Goal: Task Accomplishment & Management: Use online tool/utility

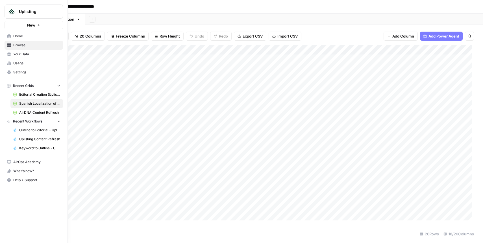
click at [35, 25] on button "New" at bounding box center [34, 25] width 59 height 8
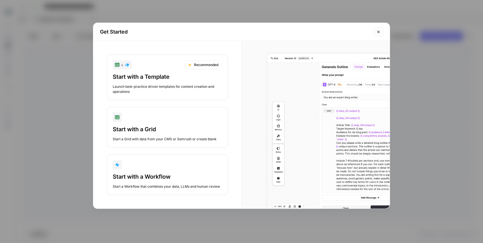
click at [158, 170] on button "Start with a Workflow Start a Workflow that combines your data, LLMs and human …" at bounding box center [167, 175] width 121 height 41
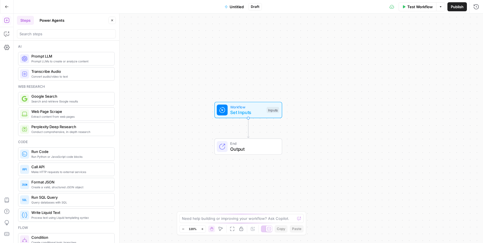
click at [52, 18] on button "Power Agents" at bounding box center [52, 20] width 32 height 9
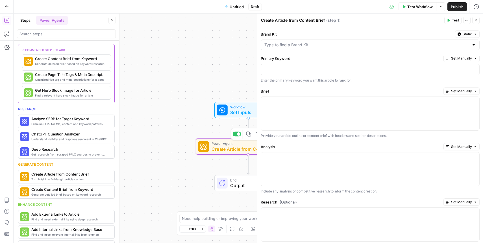
click at [234, 147] on span "Create Article from Content Brief" at bounding box center [247, 149] width 71 height 7
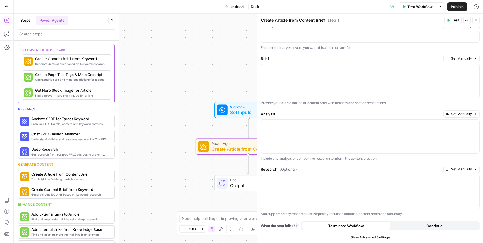
scroll to position [58, 0]
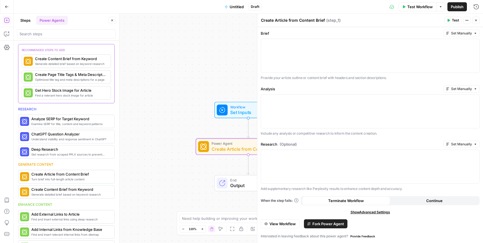
click at [322, 229] on div "Brand Kit Static Primary Keyword Set Manually Enter the primary keyword you wan…" at bounding box center [370, 106] width 226 height 274
click at [323, 225] on span "Fork Power Agent" at bounding box center [329, 224] width 32 height 6
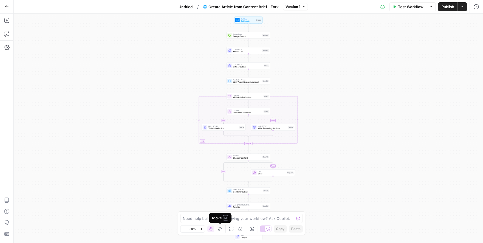
click at [220, 229] on icon "button" at bounding box center [220, 229] width 5 height 5
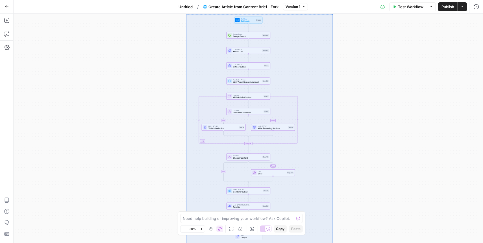
drag, startPoint x: 186, startPoint y: 14, endPoint x: 331, endPoint y: 243, distance: 270.9
click at [331, 243] on div "true false false true Workflow Set Inputs Inputs Google Search Google Search St…" at bounding box center [249, 129] width 470 height 230
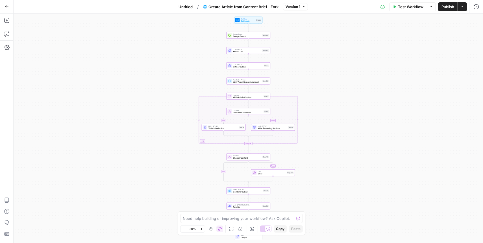
click at [280, 230] on span "Copy" at bounding box center [280, 229] width 8 height 5
click at [5, 7] on icon "button" at bounding box center [6, 6] width 3 height 3
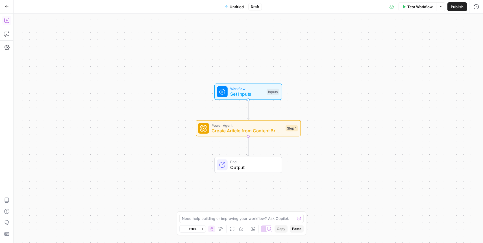
click at [6, 19] on icon "button" at bounding box center [7, 21] width 6 height 6
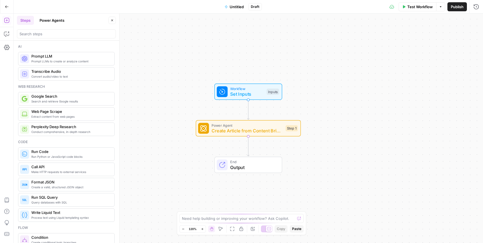
click at [5, 7] on icon "button" at bounding box center [7, 7] width 4 height 4
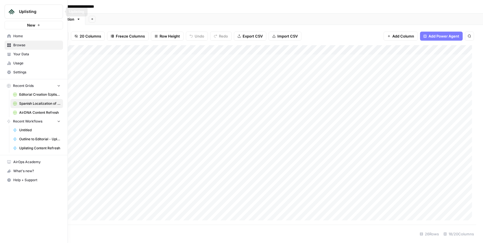
click at [36, 25] on button "New" at bounding box center [34, 25] width 59 height 8
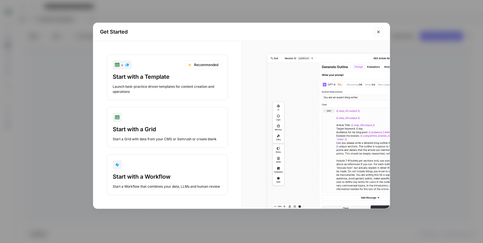
click at [162, 174] on div "Start with a Workflow" at bounding box center [167, 177] width 109 height 8
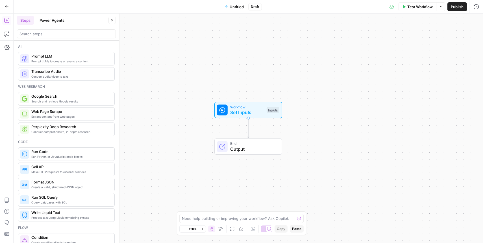
click at [297, 230] on span "Paste" at bounding box center [296, 229] width 9 height 5
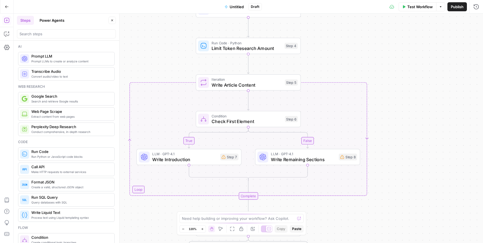
click at [112, 20] on icon "button" at bounding box center [112, 21] width 2 height 2
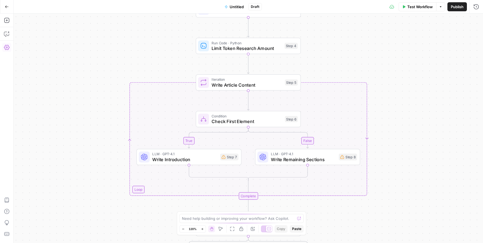
click at [7, 46] on icon "button" at bounding box center [7, 48] width 6 height 6
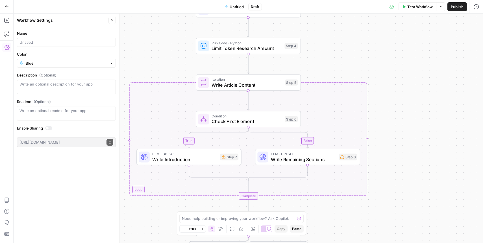
click at [7, 46] on icon "button" at bounding box center [7, 48] width 6 height 6
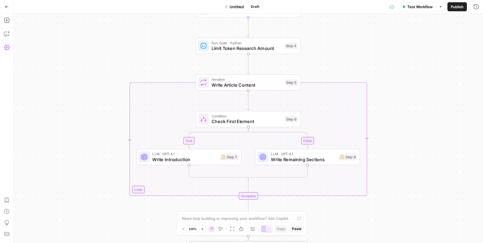
click at [7, 45] on icon "button" at bounding box center [7, 48] width 6 height 6
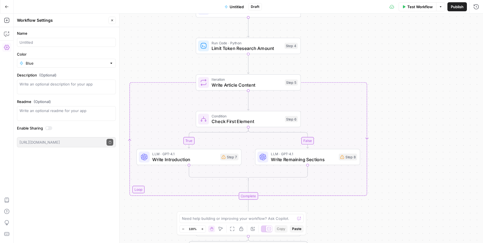
click at [174, 35] on div "true false false true Workflow Set Inputs Inputs Google Search Google Search St…" at bounding box center [249, 129] width 470 height 230
drag, startPoint x: 115, startPoint y: 21, endPoint x: 171, endPoint y: 3, distance: 58.8
click at [115, 21] on button "Close" at bounding box center [112, 20] width 7 height 7
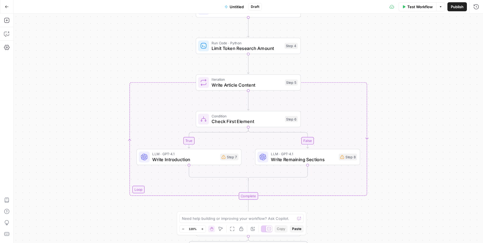
click at [237, 4] on span "Untitled" at bounding box center [237, 7] width 14 height 6
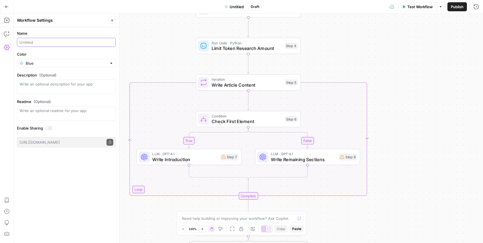
click at [77, 43] on input "Name" at bounding box center [67, 43] width 94 height 6
type input "Create article from brief"
click at [155, 59] on div "true false false true Workflow Set Inputs Inputs Google Search Google Search St…" at bounding box center [249, 129] width 470 height 230
click at [111, 20] on icon "button" at bounding box center [112, 20] width 3 height 3
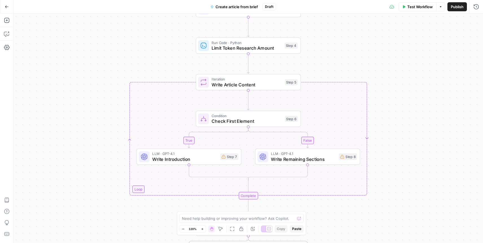
click at [413, 193] on div "true false false true Workflow Set Inputs Inputs Google Search Google Search St…" at bounding box center [249, 129] width 470 height 230
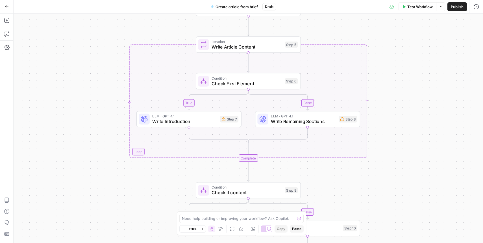
click at [182, 228] on icon "button" at bounding box center [183, 229] width 3 height 3
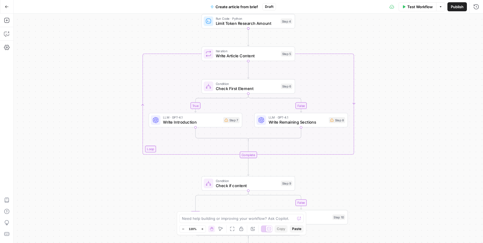
click at [182, 229] on icon "button" at bounding box center [183, 229] width 3 height 3
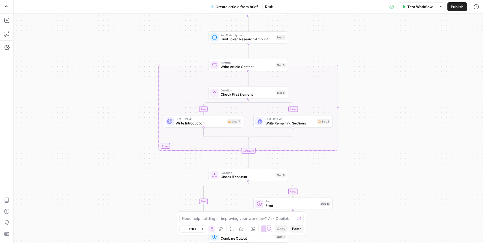
click at [182, 229] on icon "button" at bounding box center [183, 229] width 3 height 3
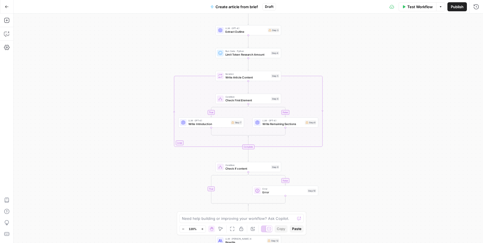
click at [182, 229] on icon "button" at bounding box center [183, 229] width 3 height 3
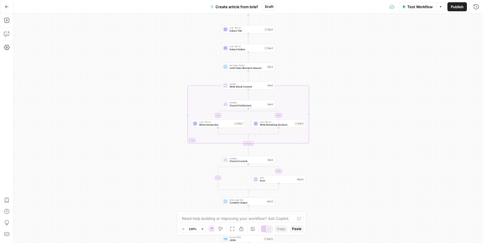
click at [182, 229] on icon "button" at bounding box center [183, 229] width 3 height 3
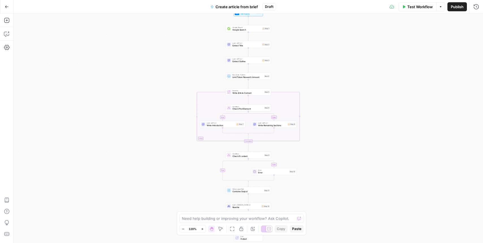
click at [182, 229] on icon "button" at bounding box center [183, 229] width 3 height 3
click at [222, 229] on icon "button" at bounding box center [220, 229] width 5 height 5
click at [231, 229] on icon "button" at bounding box center [231, 229] width 5 height 5
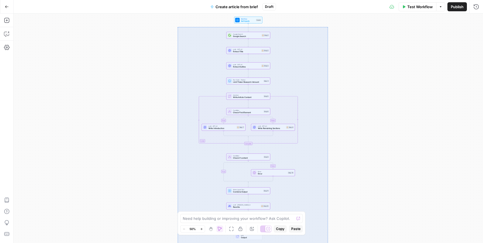
drag, startPoint x: 178, startPoint y: 27, endPoint x: 329, endPoint y: 264, distance: 281.4
click at [329, 243] on div "true false false true Workflow Set Inputs Inputs Google Search Google Search St…" at bounding box center [249, 129] width 470 height 230
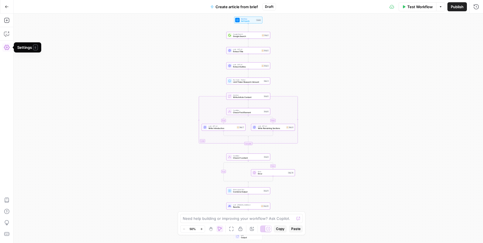
click at [6, 47] on icon "button" at bounding box center [7, 48] width 6 height 6
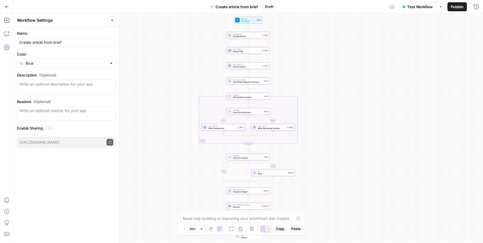
click at [6, 47] on icon "button" at bounding box center [7, 48] width 6 height 6
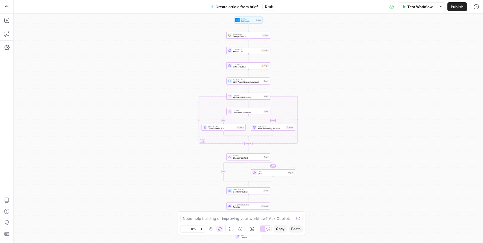
click at [442, 6] on icon "button" at bounding box center [440, 6] width 3 height 3
click at [8, 47] on icon "button" at bounding box center [7, 48] width 6 height 6
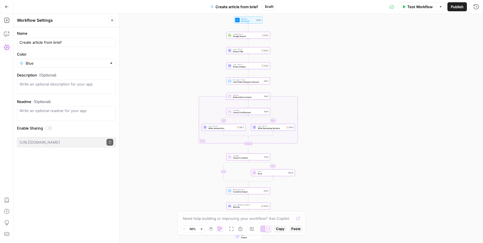
click at [50, 128] on div at bounding box center [48, 128] width 7 height 4
click at [109, 141] on icon "button" at bounding box center [110, 142] width 3 height 3
click at [109, 22] on button "Close" at bounding box center [112, 20] width 7 height 7
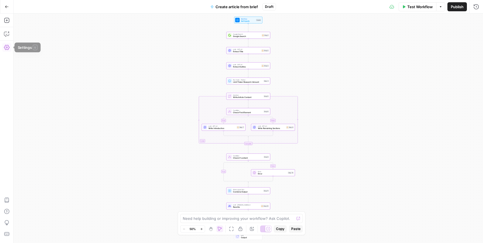
click at [7, 47] on icon "button" at bounding box center [7, 48] width 6 height 6
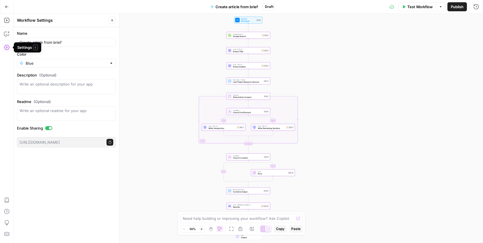
click at [7, 47] on icon "button" at bounding box center [7, 48] width 6 height 6
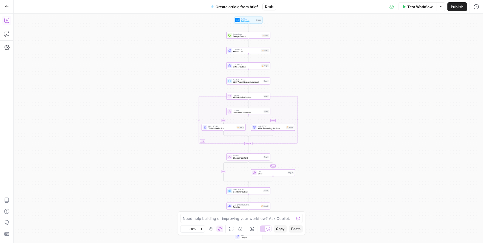
click at [8, 18] on icon "button" at bounding box center [6, 20] width 5 height 5
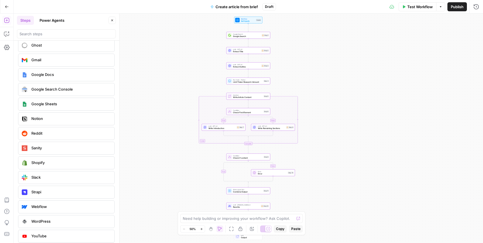
scroll to position [1029, 0]
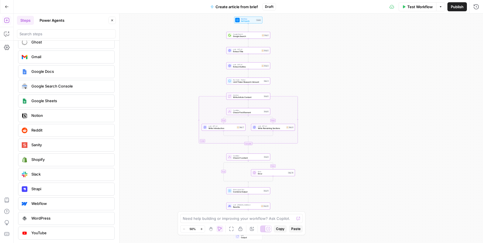
click at [112, 20] on icon "button" at bounding box center [112, 20] width 3 height 3
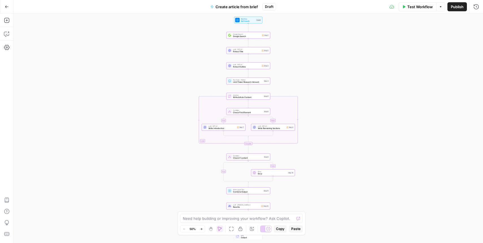
click at [194, 32] on div "true false false true Workflow Set Inputs Inputs Google Search Google Search St…" at bounding box center [249, 129] width 470 height 230
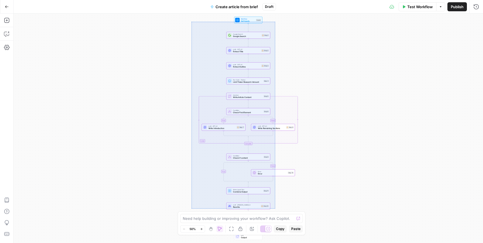
drag, startPoint x: 192, startPoint y: 22, endPoint x: 274, endPoint y: 203, distance: 198.9
click at [275, 206] on div "true false false true Workflow Set Inputs Inputs Google Search Google Search St…" at bounding box center [249, 129] width 470 height 230
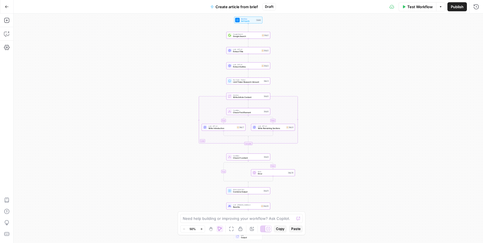
click at [180, 38] on div "true false false true Workflow Set Inputs Inputs Google Search Google Search St…" at bounding box center [249, 129] width 470 height 230
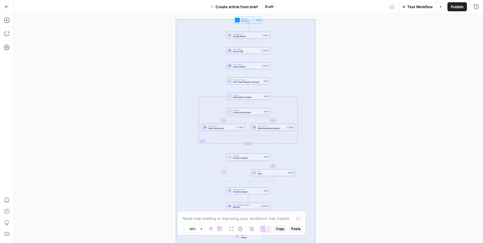
drag, startPoint x: 176, startPoint y: 19, endPoint x: 315, endPoint y: 245, distance: 265.2
click at [315, 243] on div "true false false true Workflow Set Inputs Inputs Google Search Google Search St…" at bounding box center [249, 129] width 470 height 230
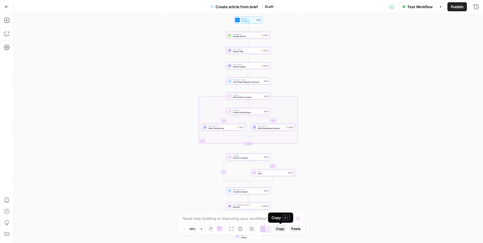
click at [279, 229] on span "Copy" at bounding box center [280, 229] width 8 height 5
click at [441, 5] on button "Options" at bounding box center [440, 6] width 9 height 9
click at [460, 66] on div "true false false true Workflow Set Inputs Inputs Google Search Google Search St…" at bounding box center [249, 129] width 470 height 230
click at [457, 5] on span "Publish" at bounding box center [457, 7] width 13 height 6
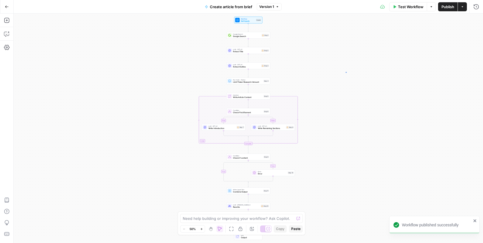
click at [346, 72] on div "true false false true Workflow Set Inputs Inputs Google Search Google Search St…" at bounding box center [249, 129] width 470 height 230
click at [464, 6] on icon "button" at bounding box center [462, 6] width 3 height 3
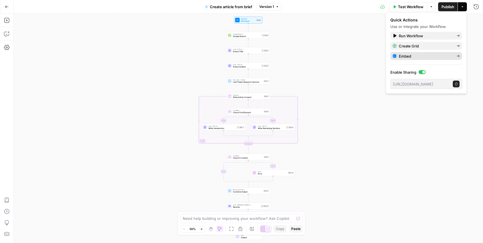
click at [452, 57] on div "Embed" at bounding box center [426, 56] width 67 height 6
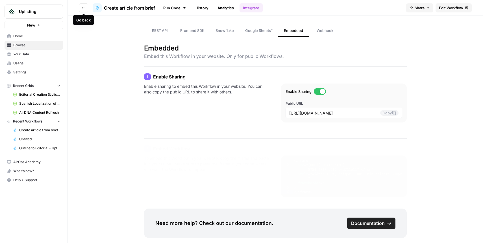
click at [85, 7] on button "Go back" at bounding box center [83, 7] width 9 height 9
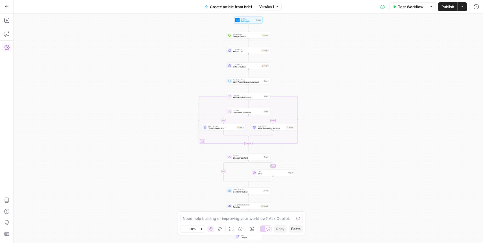
click at [7, 48] on icon "button" at bounding box center [7, 48] width 6 height 6
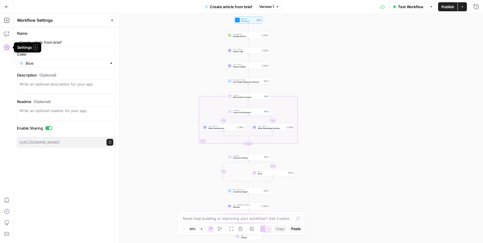
click at [6, 47] on icon "button" at bounding box center [7, 47] width 6 height 5
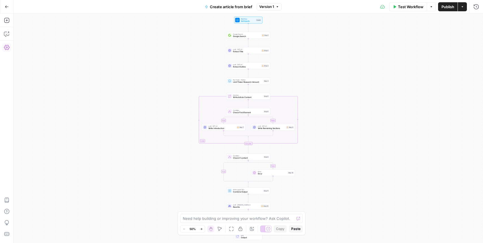
click at [7, 46] on icon "button" at bounding box center [7, 48] width 6 height 6
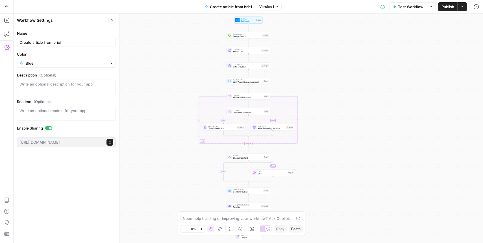
click at [109, 143] on icon "button" at bounding box center [110, 142] width 3 height 3
click at [247, 20] on span "Set Inputs" at bounding box center [248, 21] width 14 height 3
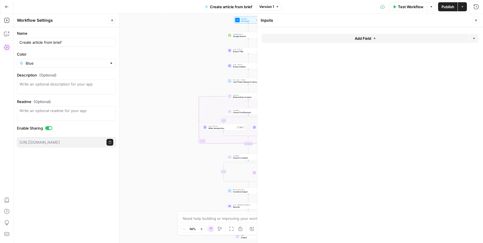
click at [375, 40] on icon "button" at bounding box center [374, 38] width 3 height 3
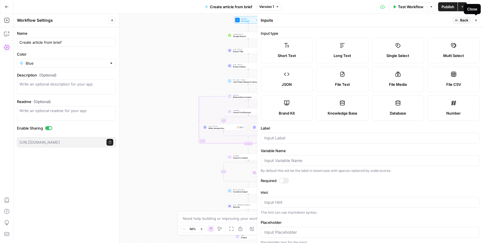
click at [478, 19] on icon "button" at bounding box center [476, 20] width 3 height 3
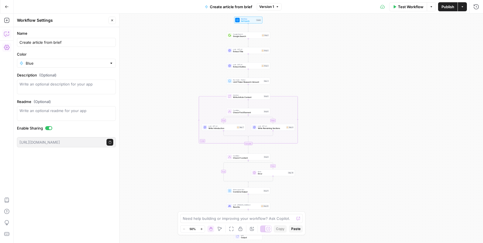
click at [112, 19] on icon "button" at bounding box center [112, 20] width 3 height 3
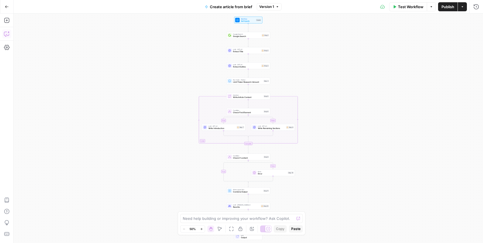
click at [172, 54] on div "true false false true Workflow Set Inputs Inputs Google Search Google Search St…" at bounding box center [249, 129] width 470 height 230
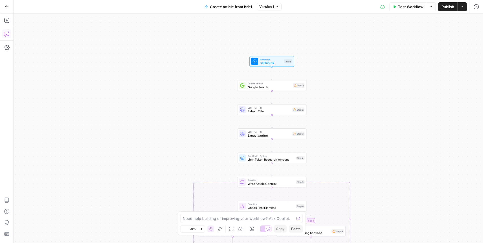
drag, startPoint x: 296, startPoint y: 43, endPoint x: 351, endPoint y: 117, distance: 91.8
click at [351, 117] on div "true false false true Workflow Set Inputs Inputs Google Search Google Search St…" at bounding box center [249, 129] width 470 height 230
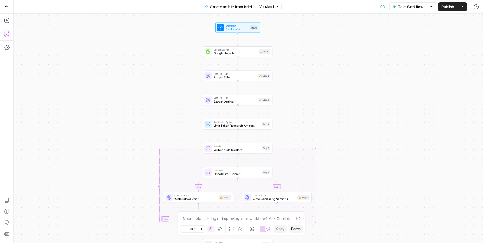
drag, startPoint x: 346, startPoint y: 90, endPoint x: 303, endPoint y: 51, distance: 57.8
click at [303, 47] on div "true false false true Workflow Set Inputs Inputs Google Search Google Search St…" at bounding box center [249, 129] width 470 height 230
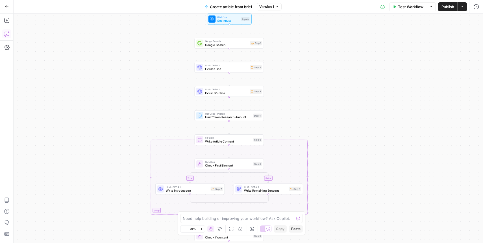
click at [300, 74] on div "true false false true Workflow Set Inputs Inputs Google Search Google Search St…" at bounding box center [249, 129] width 470 height 230
click at [282, 61] on div "true false false true Workflow Set Inputs Inputs Google Search Google Search St…" at bounding box center [249, 129] width 470 height 230
click at [228, 41] on span "Google Search" at bounding box center [227, 42] width 44 height 4
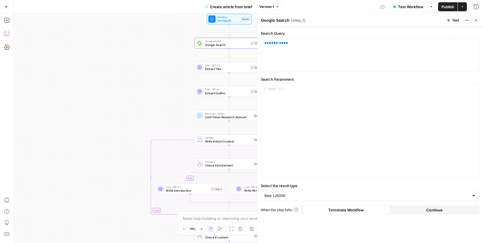
click at [224, 67] on span "Extract Title" at bounding box center [226, 69] width 43 height 5
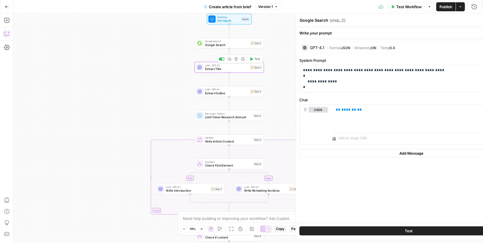
type textarea "Extract Title"
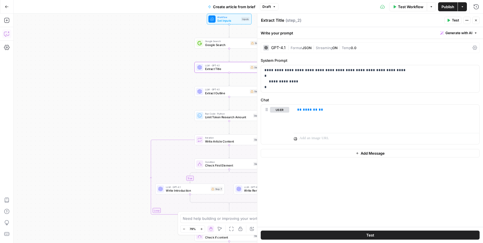
click at [219, 96] on div "LLM · GPT-4.1 Extract Outline Step 3 Copy step Delete step Edit Note Test" at bounding box center [230, 91] width 70 height 11
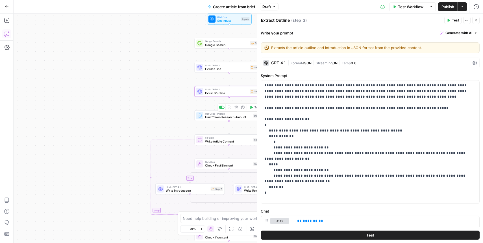
click at [225, 117] on span "Limit Token Research Amount" at bounding box center [228, 117] width 46 height 5
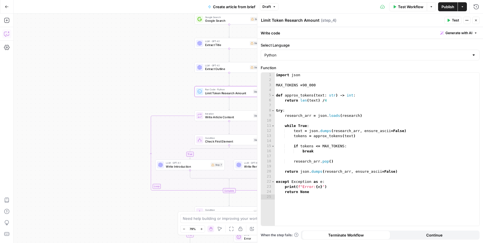
click at [222, 118] on span "Write Article Content" at bounding box center [228, 117] width 47 height 5
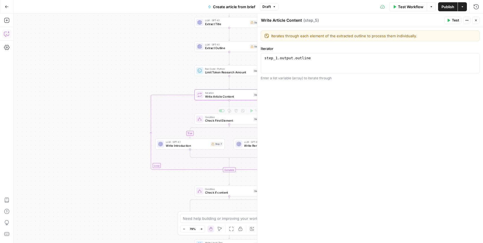
click at [229, 122] on span "Check First Element" at bounding box center [228, 120] width 47 height 5
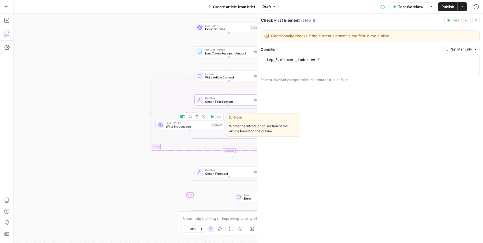
click at [190, 130] on div "LLM · GPT-4.1 Write Introduction Step 7 Copy step Delete step Edit Note Test" at bounding box center [190, 125] width 70 height 11
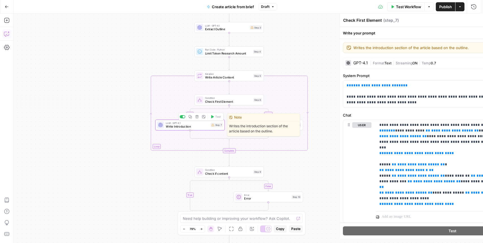
type textarea "Write Introduction"
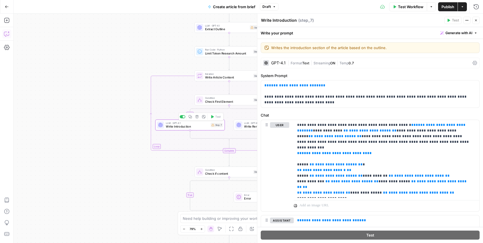
click at [122, 148] on div "true false false true Workflow Set Inputs Inputs Google Search Google Search St…" at bounding box center [249, 129] width 470 height 230
click at [251, 126] on span "Write Remaining Sections" at bounding box center [265, 127] width 43 height 5
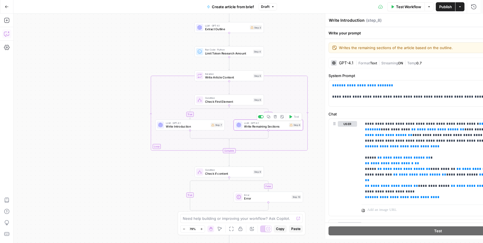
type textarea "Write Remaining Sections"
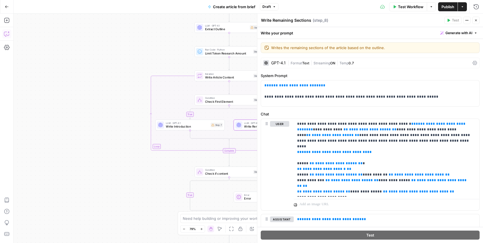
click at [231, 170] on span "Condition" at bounding box center [228, 170] width 47 height 4
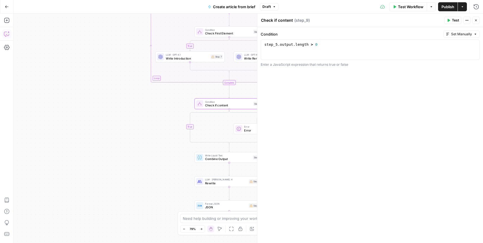
click at [240, 131] on icon at bounding box center [239, 129] width 5 height 5
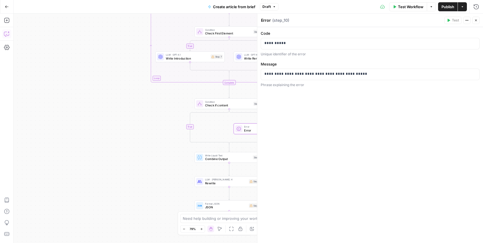
click at [216, 160] on span "Combine Output" at bounding box center [228, 159] width 46 height 5
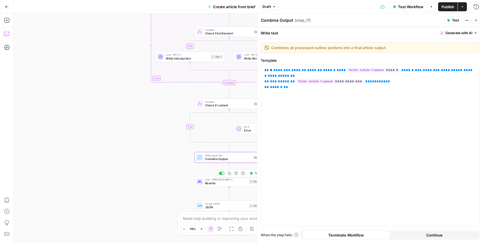
click at [220, 185] on span "Rewrite" at bounding box center [226, 183] width 42 height 5
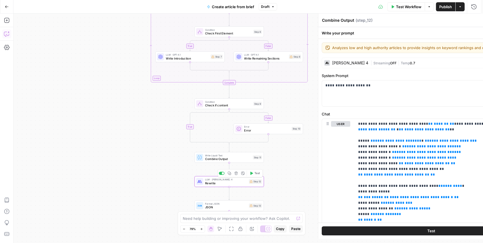
type textarea "Rewrite"
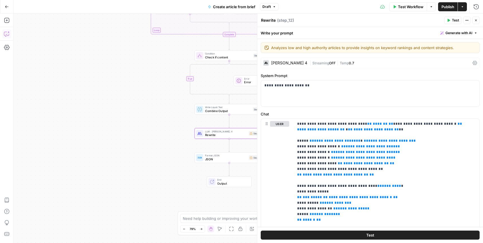
click at [218, 159] on span "JSON" at bounding box center [226, 159] width 42 height 5
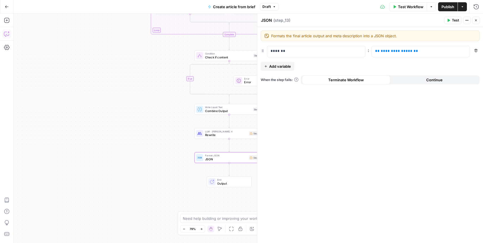
click at [232, 183] on span "Output" at bounding box center [232, 183] width 31 height 5
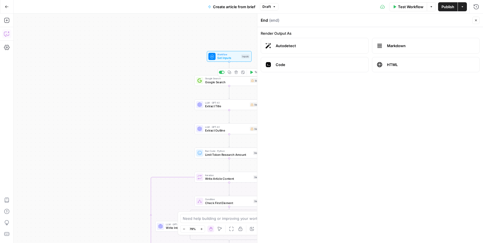
click at [236, 83] on span "Google Search" at bounding box center [227, 82] width 44 height 5
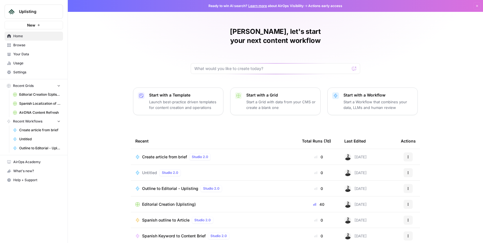
click at [36, 94] on span "Editorial Creation (Uplisting)" at bounding box center [39, 94] width 41 height 5
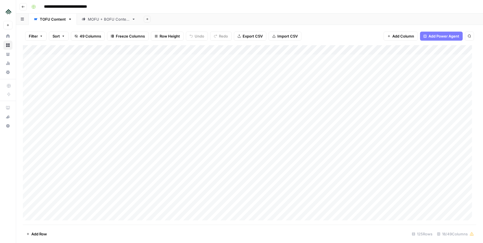
click at [181, 49] on div "Add Column" at bounding box center [250, 135] width 454 height 180
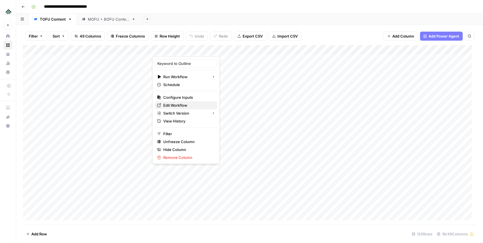
click at [178, 105] on span "Edit Workflow" at bounding box center [187, 106] width 49 height 6
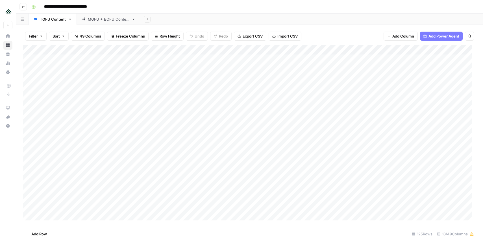
click at [180, 49] on div "Add Column" at bounding box center [250, 135] width 454 height 180
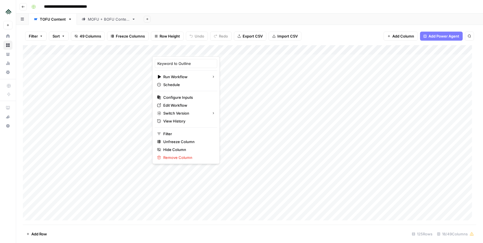
click at [180, 49] on div at bounding box center [172, 50] width 41 height 11
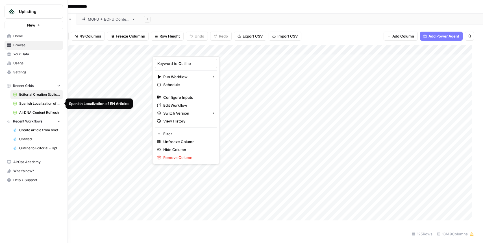
click at [31, 103] on span "Spanish Localization of EN Articles" at bounding box center [39, 103] width 41 height 5
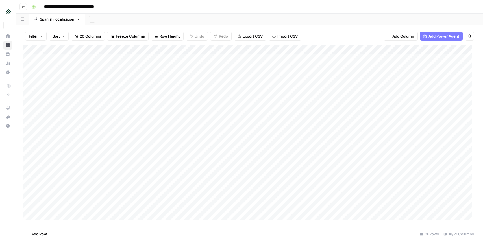
click at [173, 50] on div "Add Column" at bounding box center [250, 135] width 454 height 180
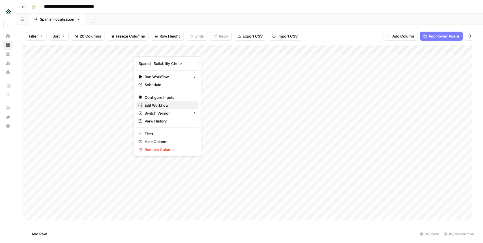
click at [163, 105] on span "Edit Workflow" at bounding box center [169, 106] width 49 height 6
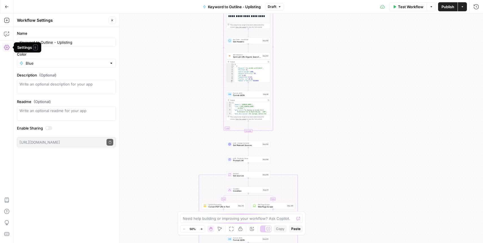
click at [5, 46] on icon "button" at bounding box center [7, 48] width 6 height 6
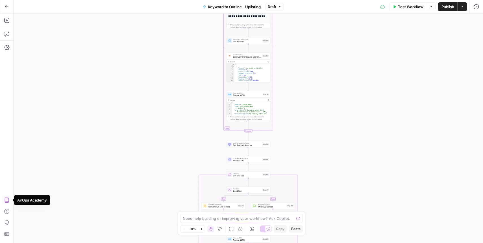
click at [5, 200] on icon "button" at bounding box center [7, 201] width 6 height 6
click at [5, 233] on icon "button" at bounding box center [7, 234] width 6 height 6
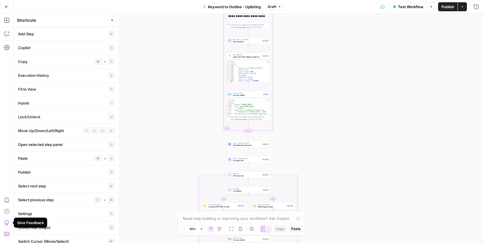
click at [105, 15] on header "Shortcuts Close" at bounding box center [67, 21] width 106 height 14
click at [430, 5] on icon "button" at bounding box center [431, 6] width 3 height 3
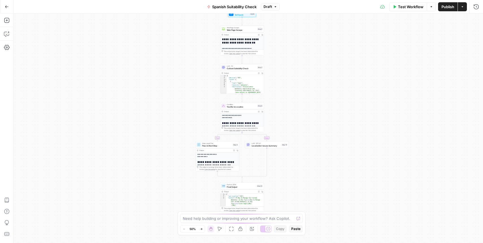
drag, startPoint x: 313, startPoint y: 88, endPoint x: 307, endPoint y: 78, distance: 11.2
click at [307, 78] on div "**********" at bounding box center [249, 129] width 470 height 230
click at [237, 67] on span "Cultural Suitability Check" at bounding box center [241, 68] width 29 height 3
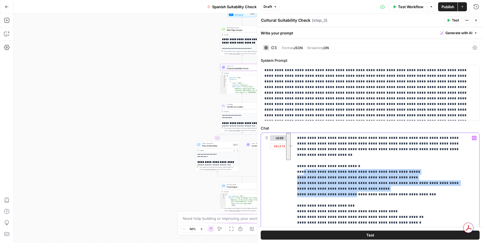
drag, startPoint x: 302, startPoint y: 167, endPoint x: 344, endPoint y: 188, distance: 47.3
click at [477, 21] on icon "button" at bounding box center [476, 21] width 2 height 2
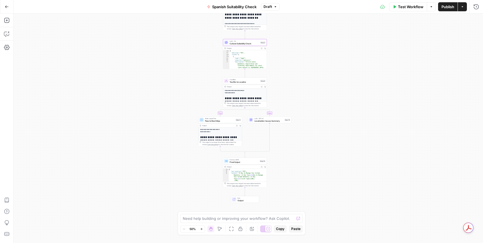
drag, startPoint x: 335, startPoint y: 118, endPoint x: 337, endPoint y: 113, distance: 4.5
click at [338, 114] on div "**********" at bounding box center [249, 129] width 470 height 230
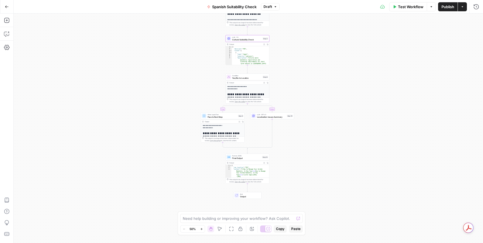
click at [7, 8] on icon "button" at bounding box center [7, 7] width 4 height 4
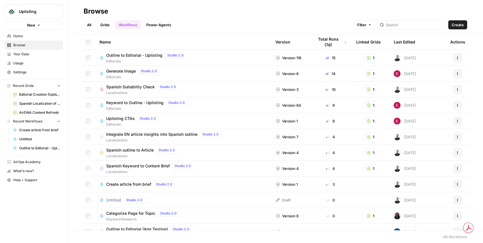
click at [35, 103] on span "Spanish Localization of EN Articles" at bounding box center [39, 103] width 41 height 5
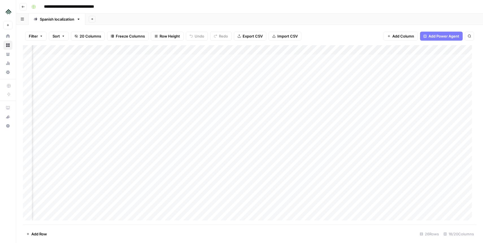
scroll to position [0, 119]
click at [245, 50] on div "Add Column" at bounding box center [250, 135] width 454 height 180
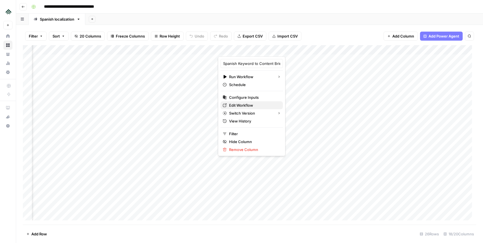
click at [244, 105] on span "Edit Workflow" at bounding box center [253, 106] width 49 height 6
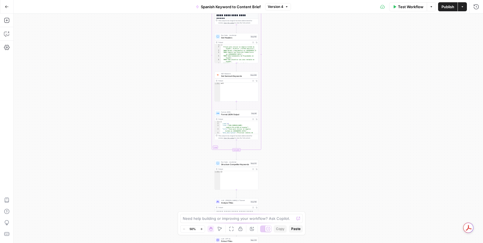
drag, startPoint x: 183, startPoint y: 39, endPoint x: 171, endPoint y: 113, distance: 74.4
click at [171, 113] on div "Workflow Set Inputs Inputs Google Search Perform Google Search Step 51 Output E…" at bounding box center [249, 129] width 470 height 230
click at [5, 35] on icon "button" at bounding box center [7, 34] width 6 height 6
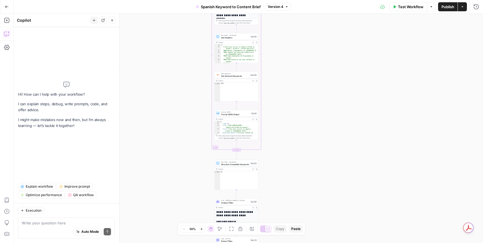
click at [113, 21] on icon "button" at bounding box center [112, 21] width 2 height 2
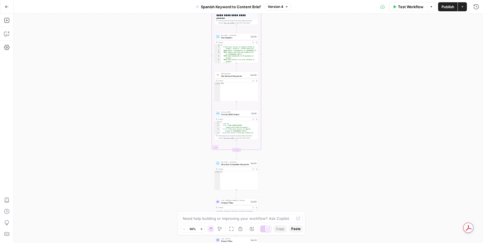
click at [8, 8] on icon "button" at bounding box center [7, 7] width 4 height 4
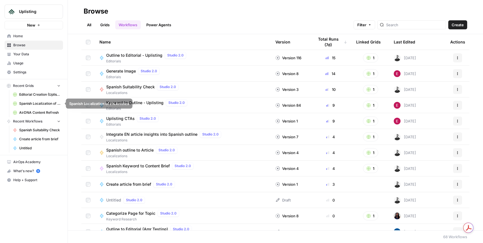
click at [42, 101] on span "Spanish Localization of EN Articles" at bounding box center [39, 103] width 41 height 5
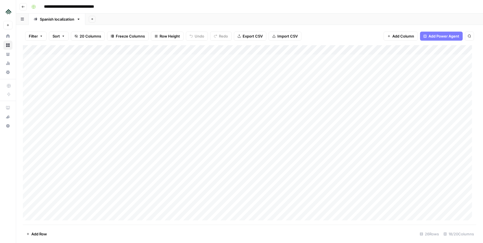
click at [108, 60] on div "Add Column" at bounding box center [250, 135] width 454 height 180
click at [50, 56] on div "Add Column" at bounding box center [250, 135] width 454 height 180
drag, startPoint x: 106, startPoint y: 60, endPoint x: 59, endPoint y: 57, distance: 47.6
click at [59, 57] on div "Add Column" at bounding box center [250, 135] width 454 height 180
